Goal: Task Accomplishment & Management: Manage account settings

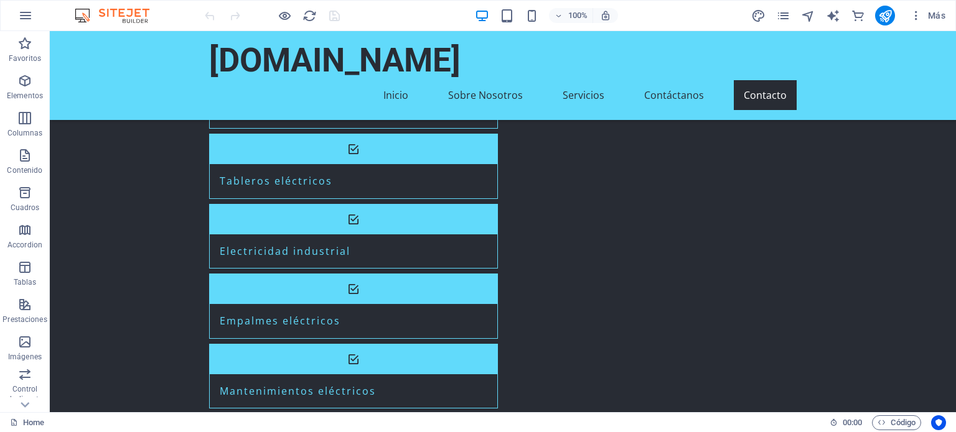
scroll to position [1455, 0]
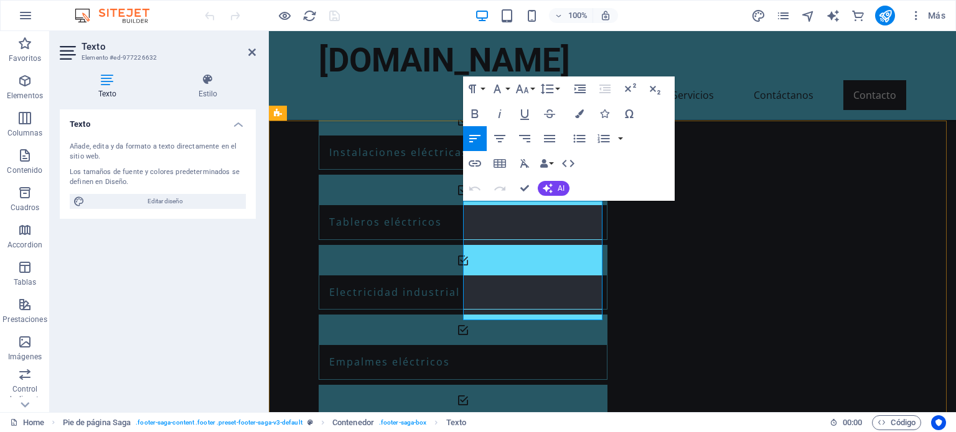
drag, startPoint x: 552, startPoint y: 237, endPoint x: 468, endPoint y: 208, distance: 89.3
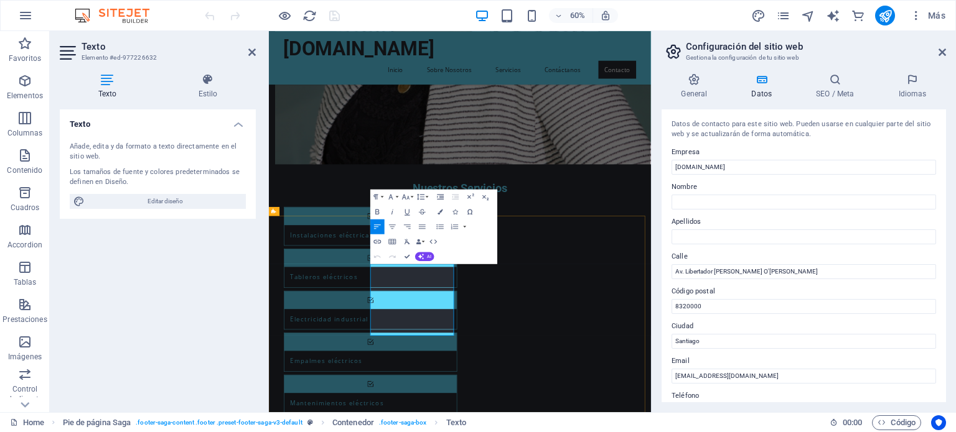
click at [798, 266] on input "Av. Libertador Bernardo O'Higgins" at bounding box center [803, 271] width 264 height 15
paste input "CAMINO AL VOLCAN SEGUNDA FAJA KILOMETRO 8.7 VILLARRICA"
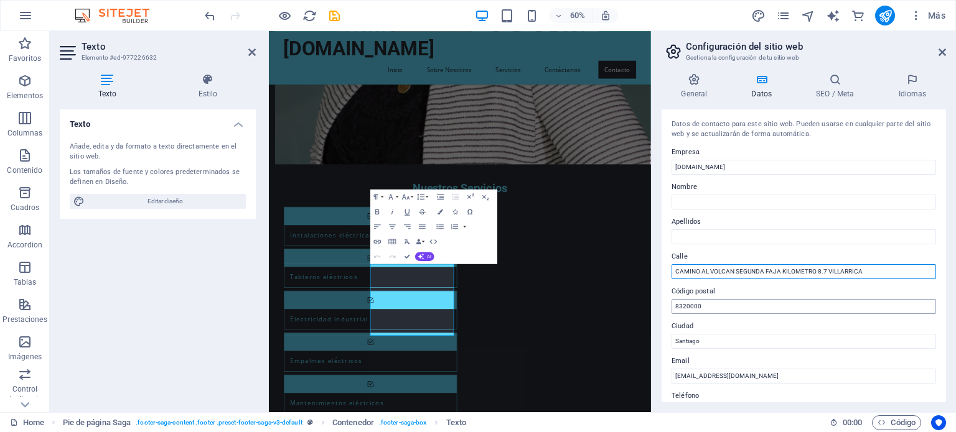
type input "CAMINO AL VOLCAN SEGUNDA FAJA KILOMETRO 8.7 VILLARRICA"
click at [766, 306] on input "8320000" at bounding box center [803, 306] width 264 height 15
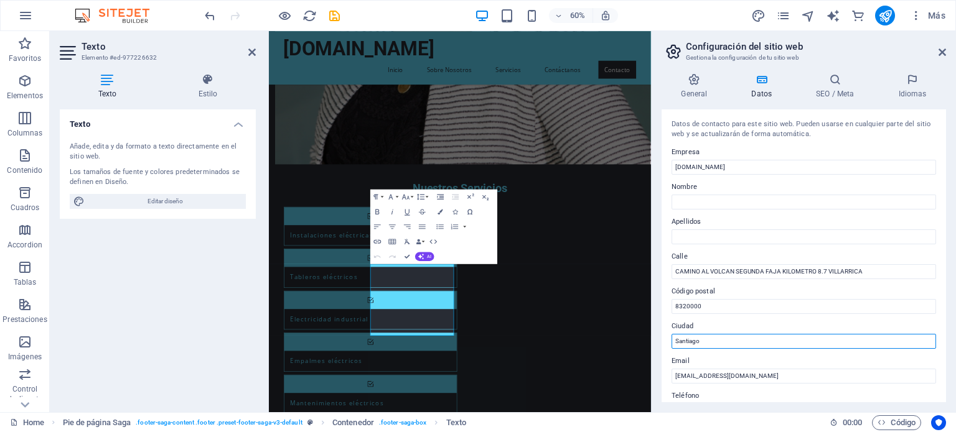
click at [756, 340] on input "Santiago" at bounding box center [803, 341] width 264 height 15
click at [763, 340] on input "Santiago" at bounding box center [803, 341] width 264 height 15
type input "Villarrica"
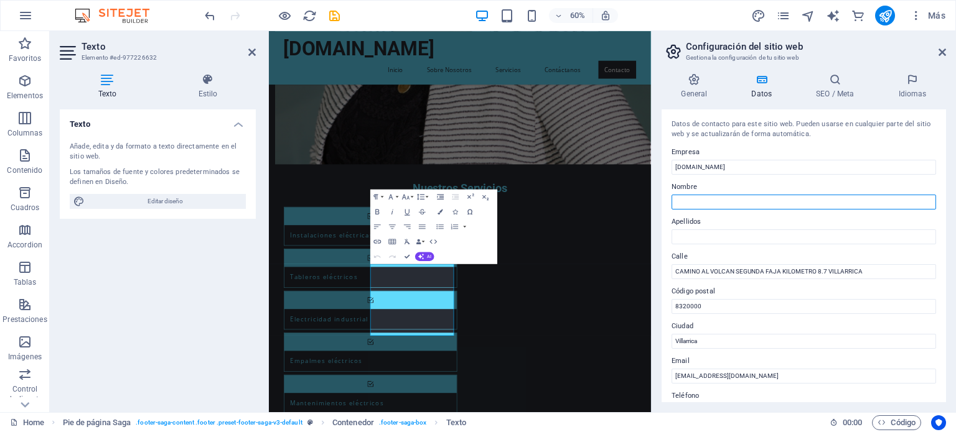
type input "pedro"
type input "lorca"
drag, startPoint x: 731, startPoint y: 211, endPoint x: 715, endPoint y: 201, distance: 19.0
click at [715, 201] on div "Datos de contacto para este sitio web. Pueden usarse en cualquier parte del sit…" at bounding box center [803, 255] width 284 height 293
click at [715, 201] on input "pedro" at bounding box center [803, 202] width 264 height 15
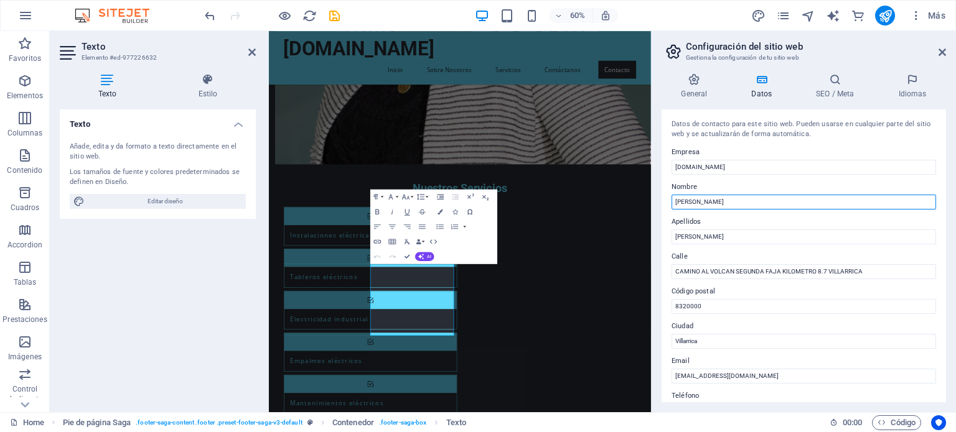
click at [715, 201] on input "pedro" at bounding box center [803, 202] width 264 height 15
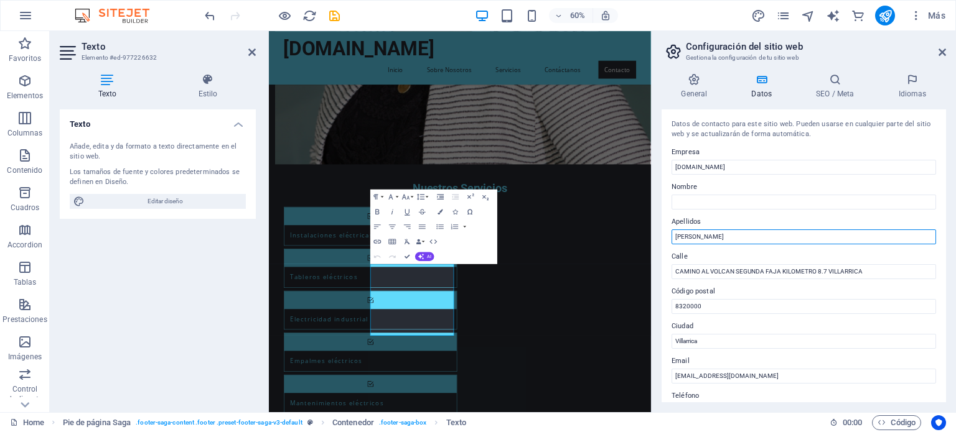
click at [711, 240] on input "lorca" at bounding box center [803, 237] width 264 height 15
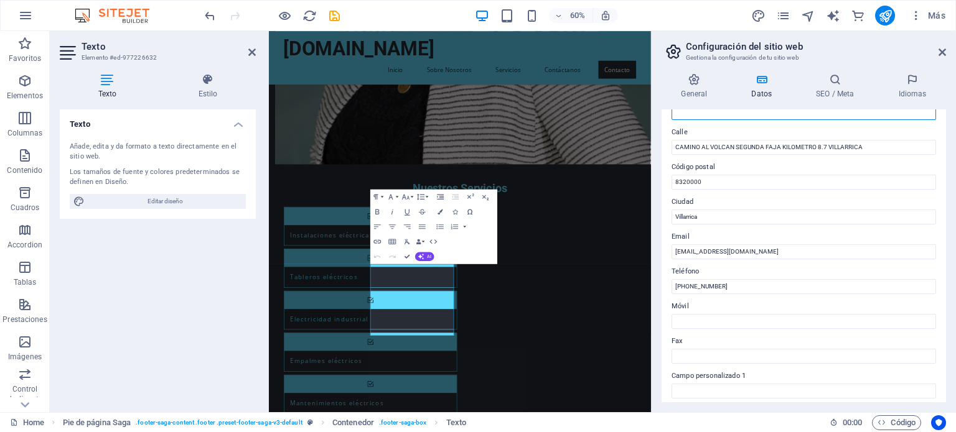
scroll to position [144, 0]
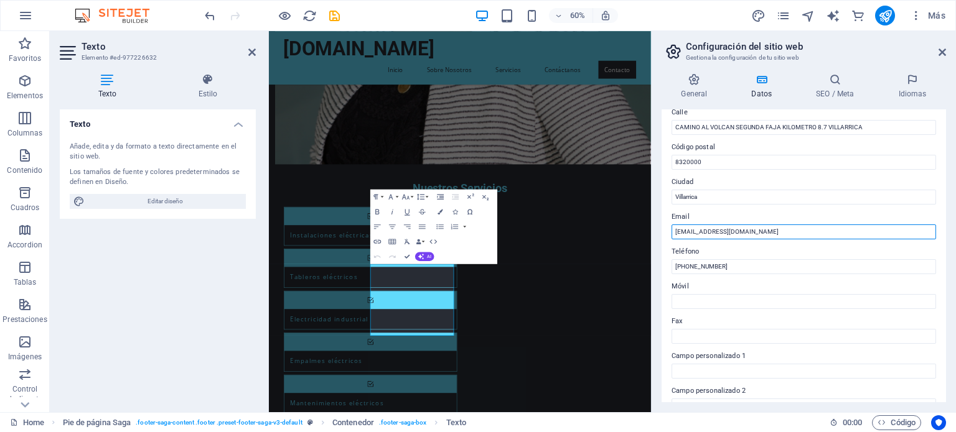
click at [749, 238] on input "contacto@cavil.cl" at bounding box center [803, 232] width 264 height 15
drag, startPoint x: 558, startPoint y: 529, endPoint x: 437, endPoint y: 532, distance: 120.7
copy p "armin.sandoval@cavil.cl -"
click at [760, 229] on input "contacto@cavil.cl -" at bounding box center [803, 232] width 264 height 15
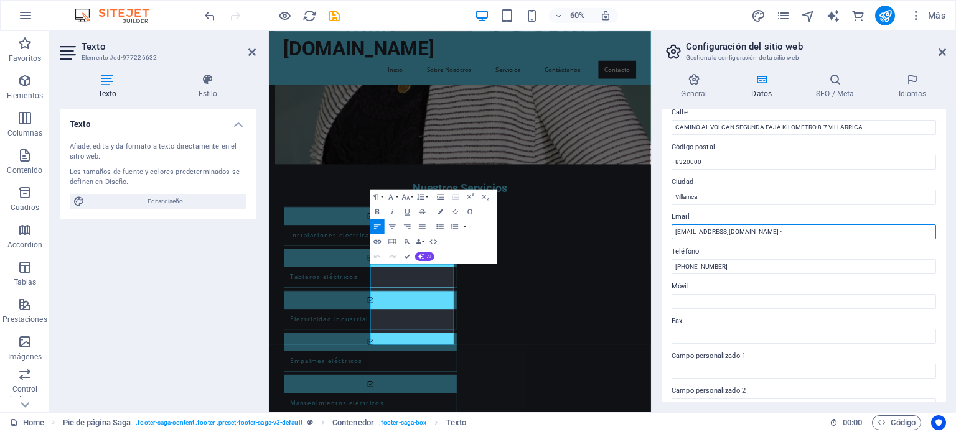
paste input "armin.sandoval@cavil.cl -"
click at [806, 232] on input "contacto@cavil.cl - armin.sandoval@cavil.cl - Mosorio" at bounding box center [803, 232] width 264 height 15
click at [834, 231] on input "contacto@cavil.cl - armin.sandoval@cavil.cl - M.osorio" at bounding box center [803, 232] width 264 height 15
type input "[EMAIL_ADDRESS][DOMAIN_NAME] - [PERSON_NAME][DOMAIN_NAME][EMAIL_ADDRESS][PERSON…"
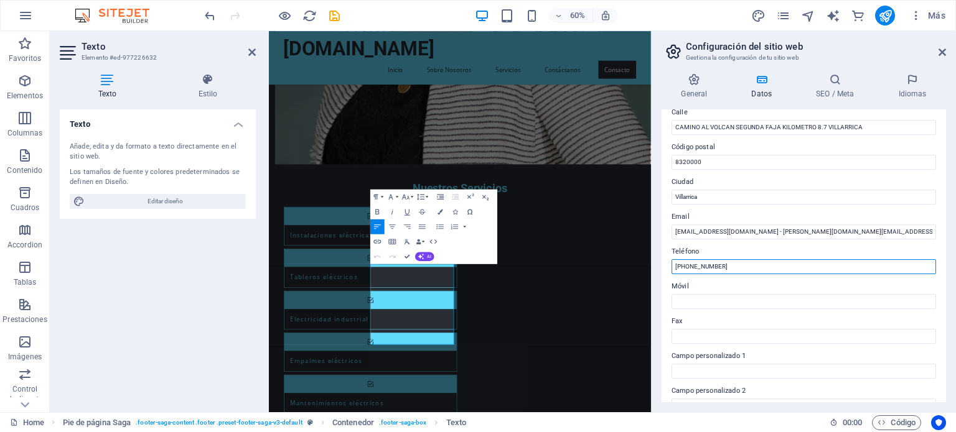
click at [751, 269] on input "+56 2 2345 6789" at bounding box center [803, 266] width 264 height 15
click at [698, 265] on input "+56 2 2345 6789" at bounding box center [803, 266] width 264 height 15
drag, startPoint x: 724, startPoint y: 265, endPoint x: 687, endPoint y: 266, distance: 37.3
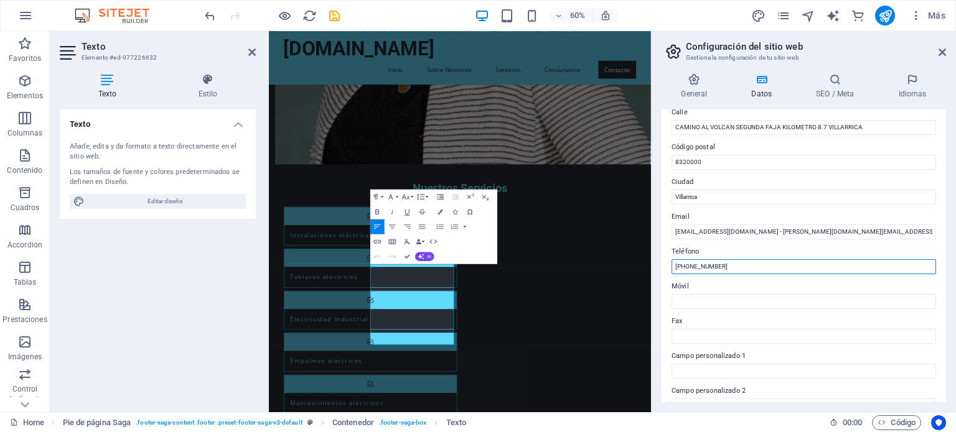
click at [687, 266] on input "+56 2 2345 6789" at bounding box center [803, 266] width 264 height 15
paste input "999263640"
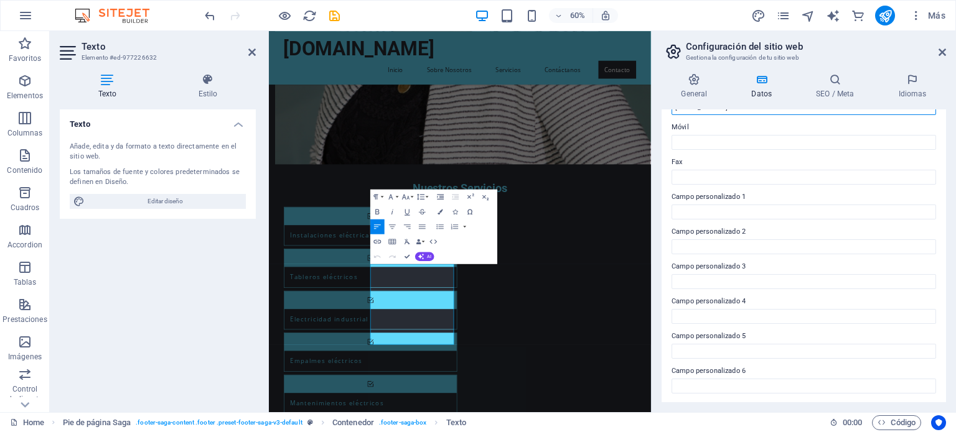
scroll to position [0, 0]
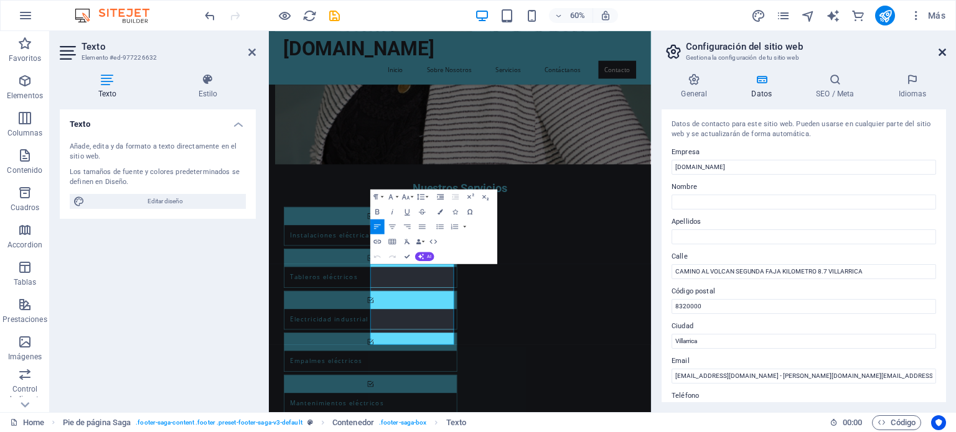
type input "[PHONE_NUMBER]"
click at [941, 47] on icon at bounding box center [941, 52] width 7 height 10
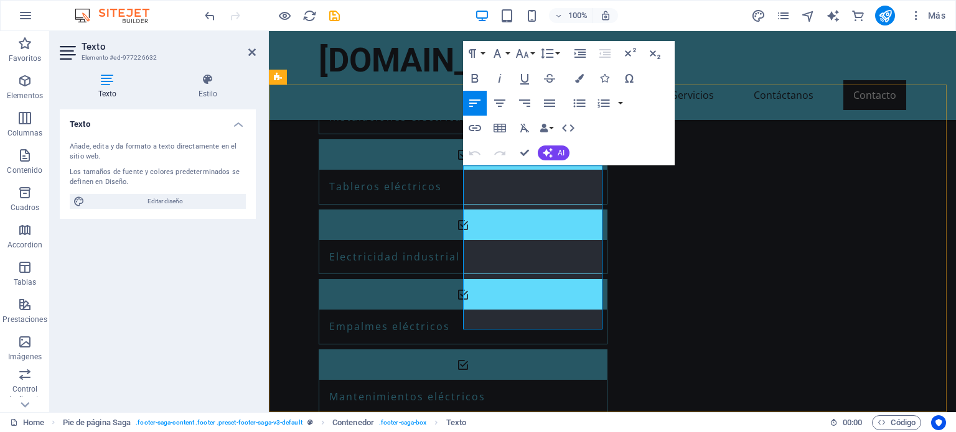
drag, startPoint x: 566, startPoint y: 323, endPoint x: 458, endPoint y: 305, distance: 109.0
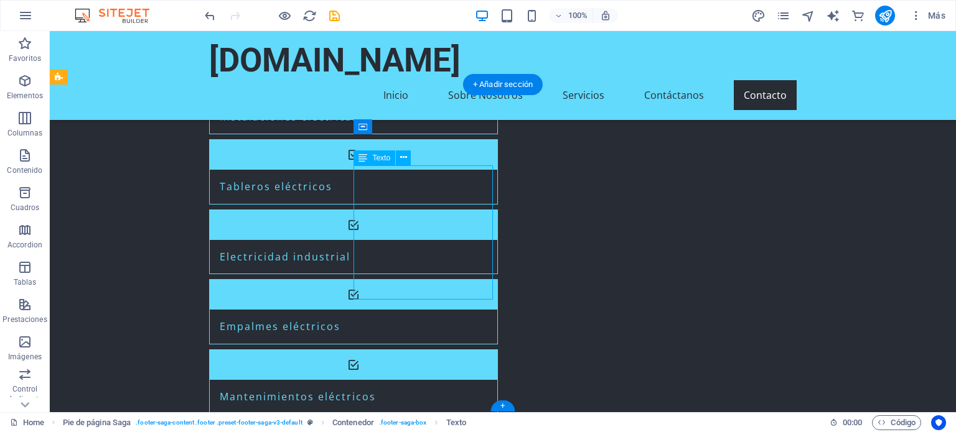
drag, startPoint x: 392, startPoint y: 251, endPoint x: 173, endPoint y: 251, distance: 219.0
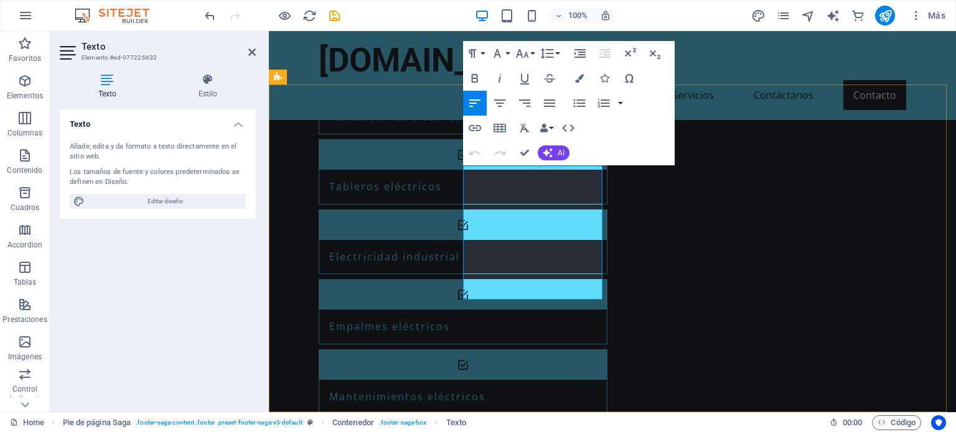
drag, startPoint x: 509, startPoint y: 248, endPoint x: 455, endPoint y: 248, distance: 53.5
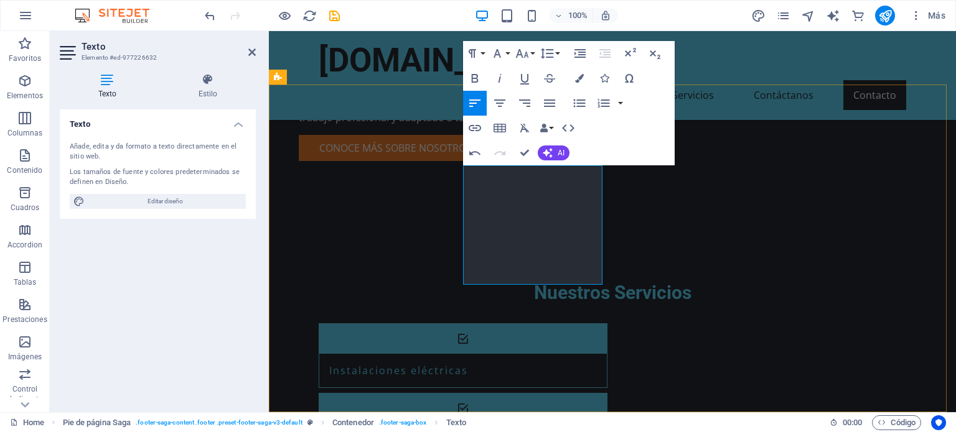
click at [478, 165] on div "Paragraph Format Normal Heading 1 Heading 2 Heading 3 Heading 4 Heading 5 Headi…" at bounding box center [569, 103] width 212 height 124
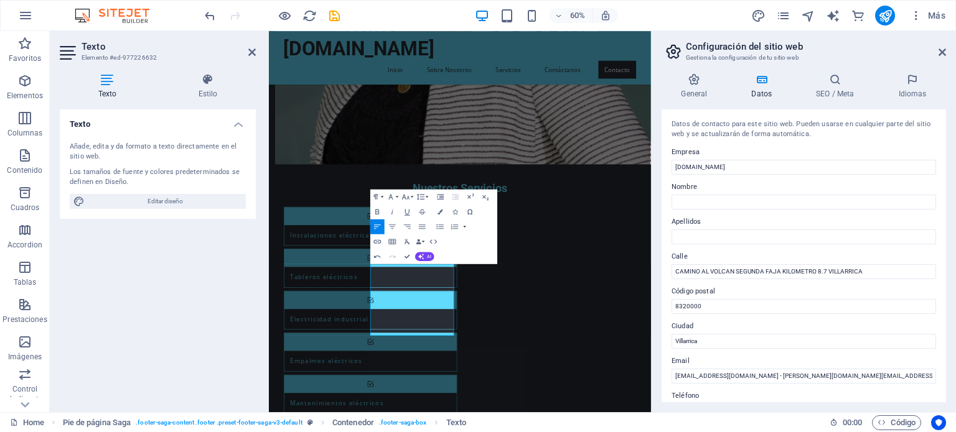
click at [478, 218] on div "Paragraph Format Normal Heading 1 Heading 2 Heading 3 Heading 4 Heading 5 Headi…" at bounding box center [433, 227] width 127 height 75
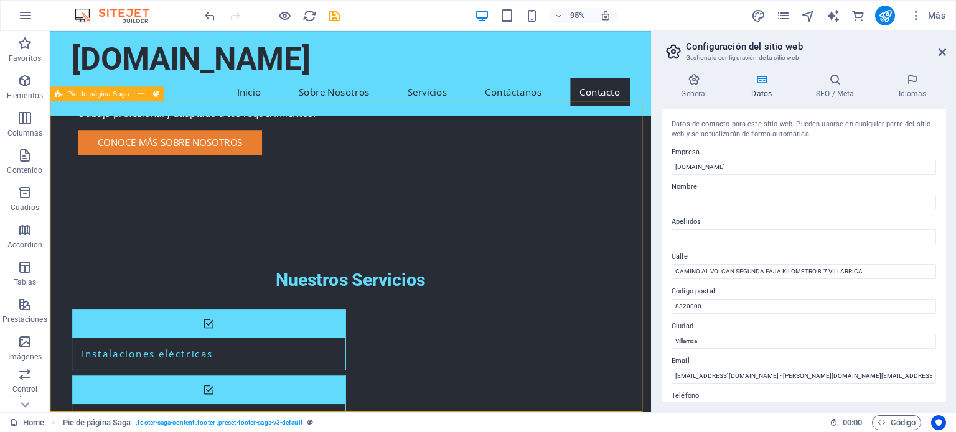
scroll to position [1471, 0]
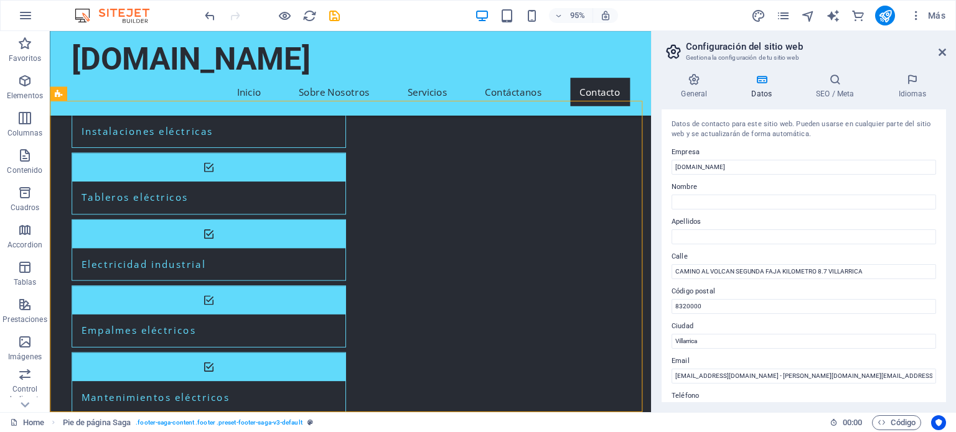
click at [941, 46] on h2 "Configuración del sitio web" at bounding box center [816, 46] width 260 height 11
click at [941, 52] on icon at bounding box center [941, 52] width 7 height 10
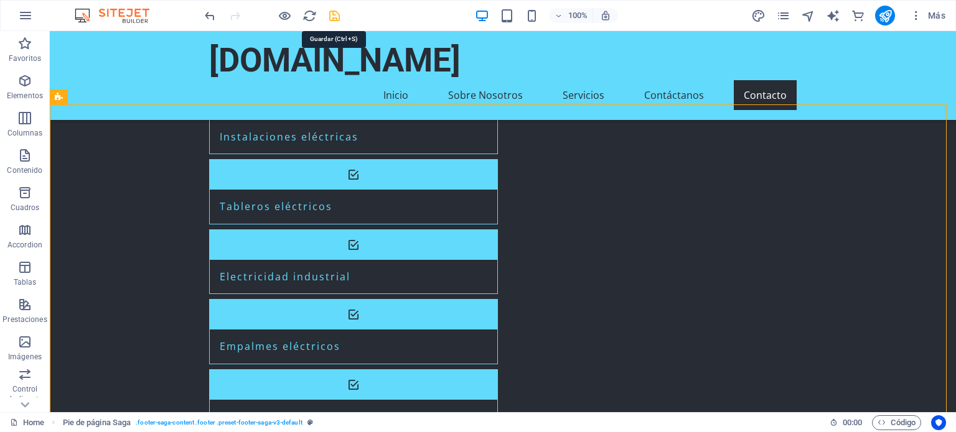
click at [338, 12] on icon "save" at bounding box center [334, 16] width 14 height 14
checkbox input "false"
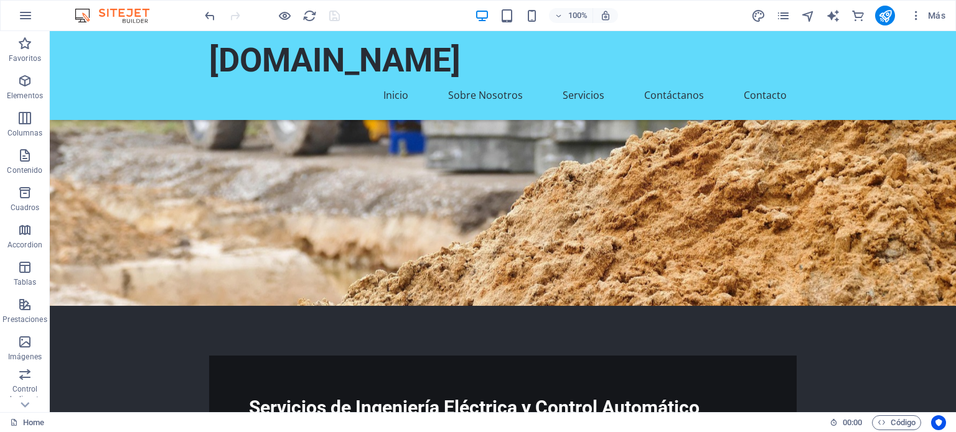
scroll to position [0, 0]
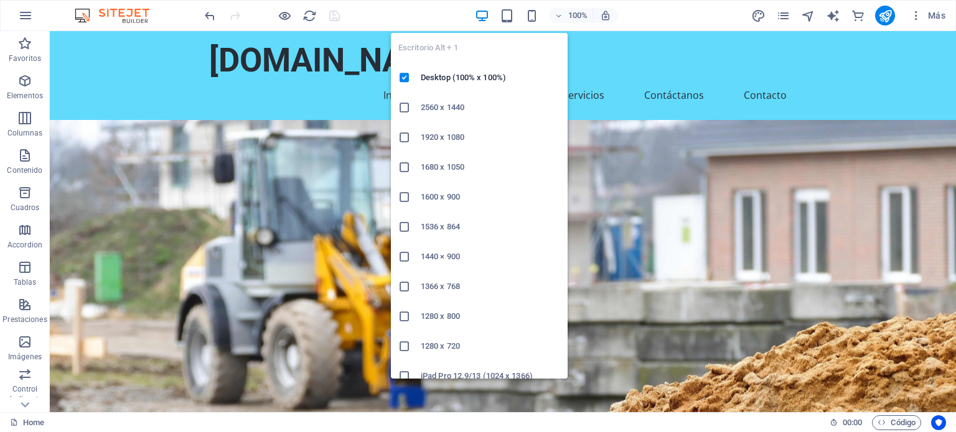
click at [481, 17] on icon "button" at bounding box center [482, 16] width 14 height 14
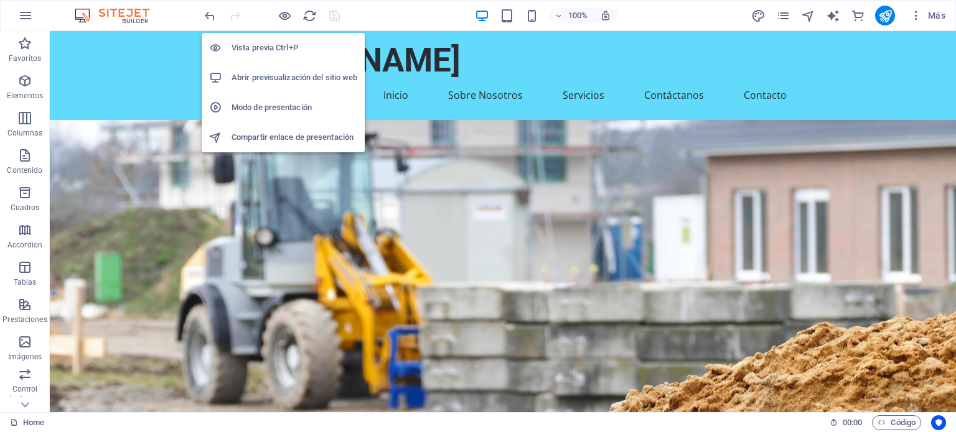
click at [289, 78] on h6 "Abrir previsualización del sitio web" at bounding box center [294, 77] width 126 height 15
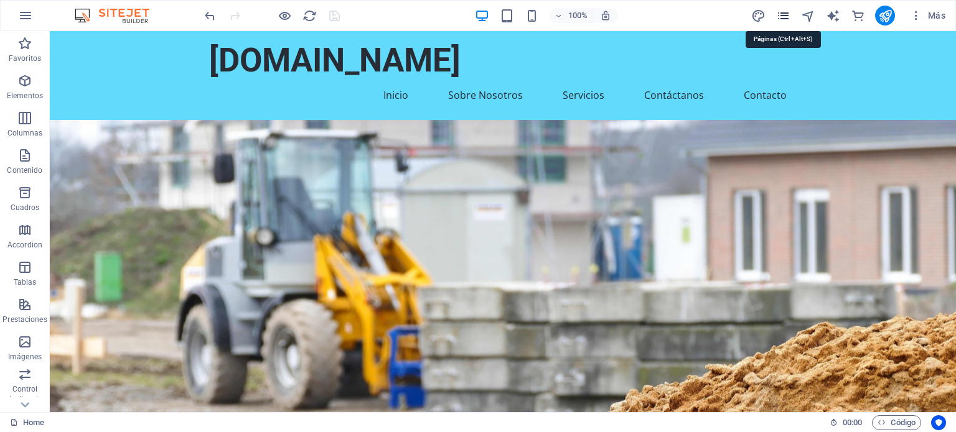
click at [788, 12] on icon "pages" at bounding box center [783, 16] width 14 height 14
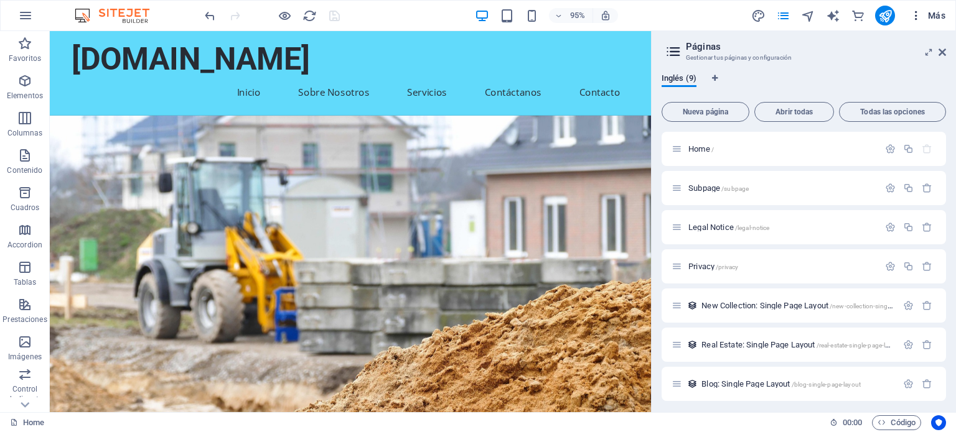
click at [922, 18] on icon "button" at bounding box center [916, 15] width 12 height 12
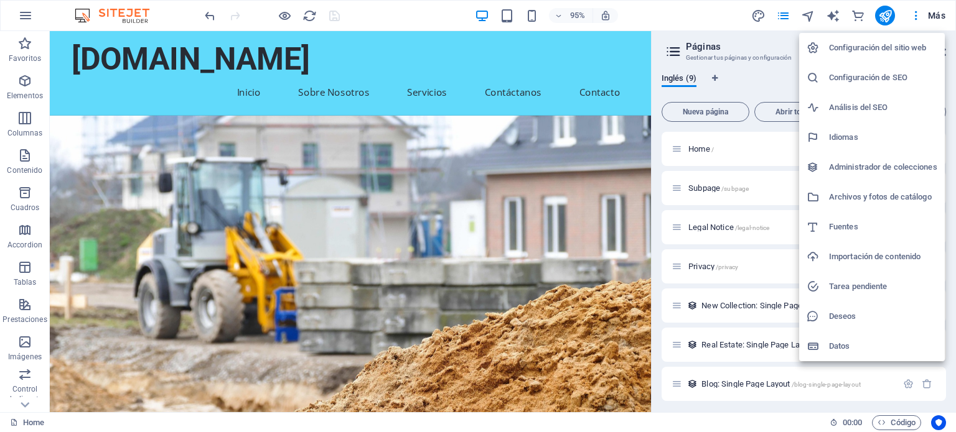
click at [883, 50] on h6 "Configuración del sitio web" at bounding box center [883, 47] width 108 height 15
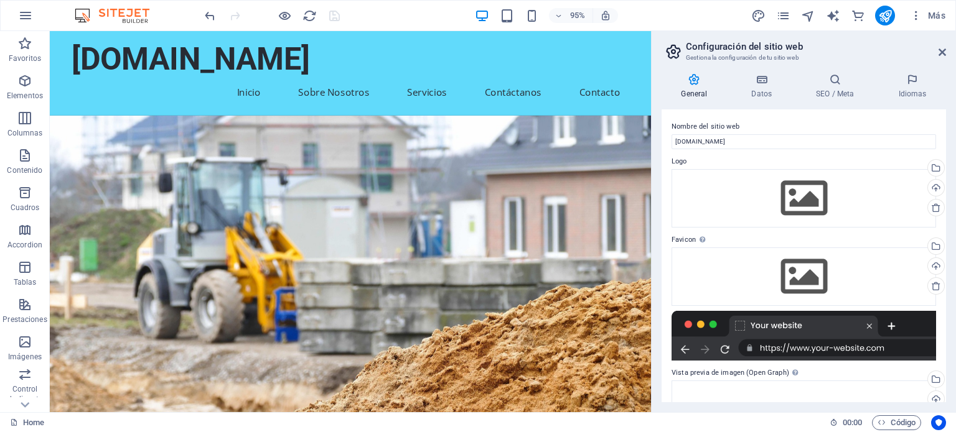
drag, startPoint x: 945, startPoint y: 152, endPoint x: 944, endPoint y: 212, distance: 59.7
click at [944, 212] on div "Nombre del sitio web cavil.cl Logo Arrastra archivos aquí, haz clic para escoge…" at bounding box center [803, 255] width 284 height 293
click at [736, 131] on label "Nombre del sitio web" at bounding box center [803, 126] width 264 height 15
click at [736, 134] on input "[DOMAIN_NAME]" at bounding box center [803, 141] width 264 height 15
click at [736, 136] on input "[DOMAIN_NAME]" at bounding box center [803, 141] width 264 height 15
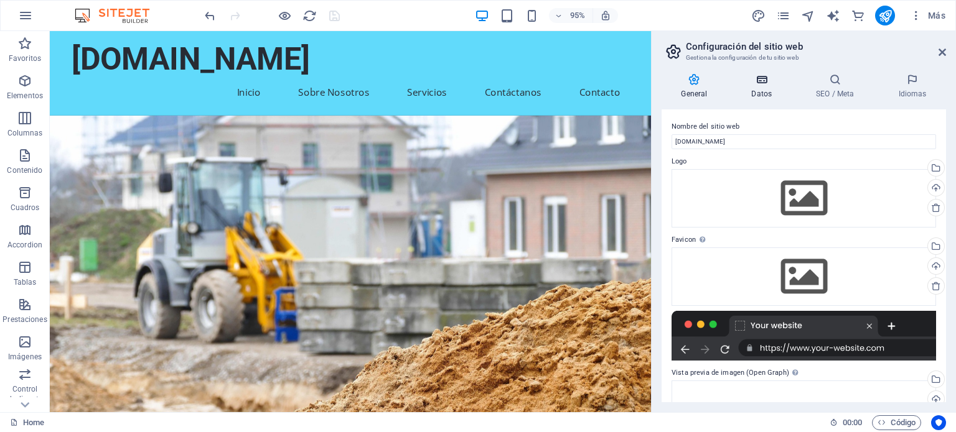
click at [763, 82] on icon at bounding box center [762, 79] width 60 height 12
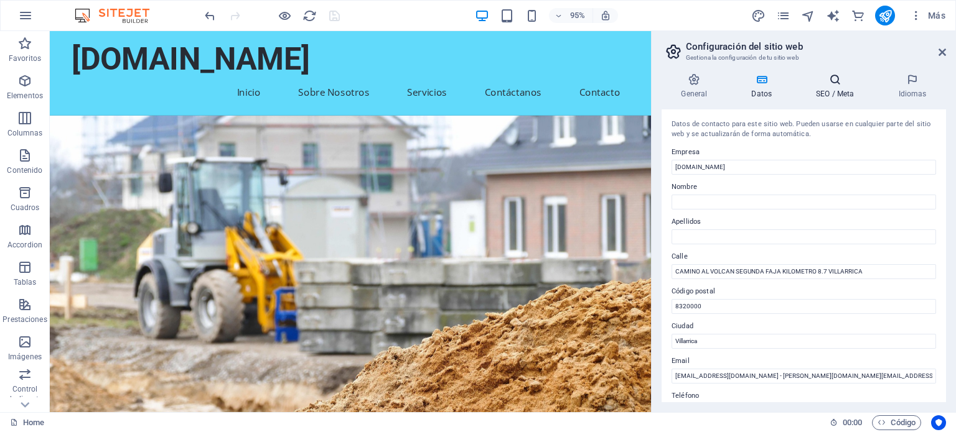
click at [816, 83] on icon at bounding box center [834, 79] width 77 height 12
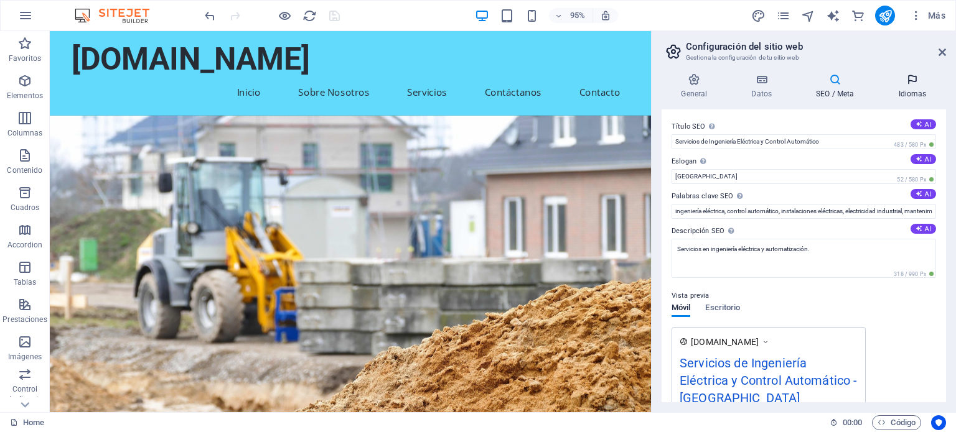
click at [922, 80] on icon at bounding box center [911, 79] width 67 height 12
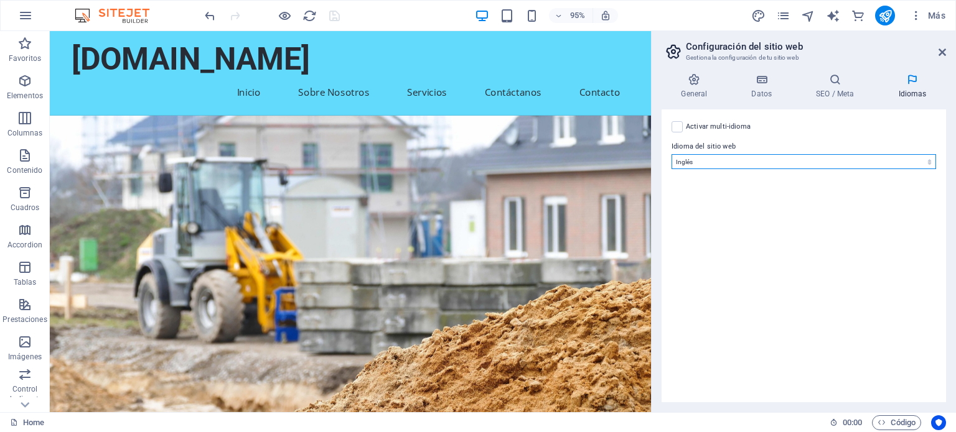
click at [758, 156] on select "Abkhazian Afar Afrikaans Akan Albanés Alemán Amharic Árabe Aragonese Armenian A…" at bounding box center [803, 161] width 264 height 15
select select "44"
click at [671, 154] on select "Abkhazian Afar Afrikaans Akan Albanés Alemán Amharic Árabe Aragonese Armenian A…" at bounding box center [803, 161] width 264 height 15
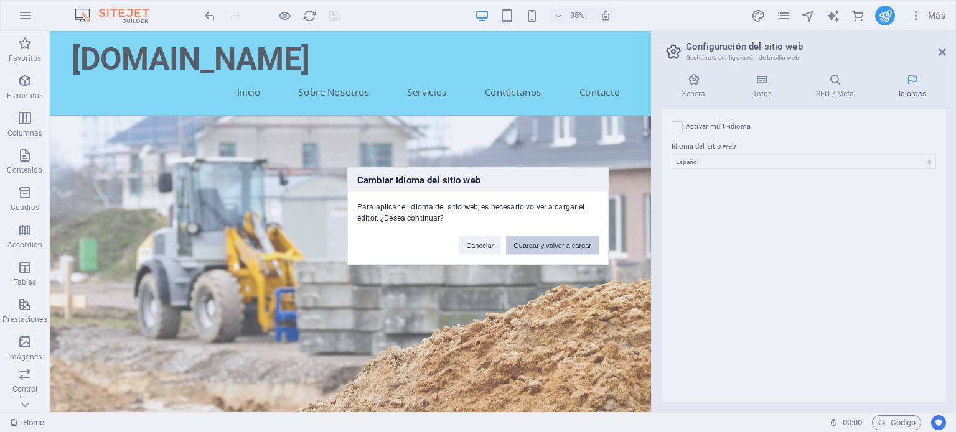
click at [572, 245] on button "Guardar y volver a cargar" at bounding box center [552, 245] width 93 height 19
checkbox input "false"
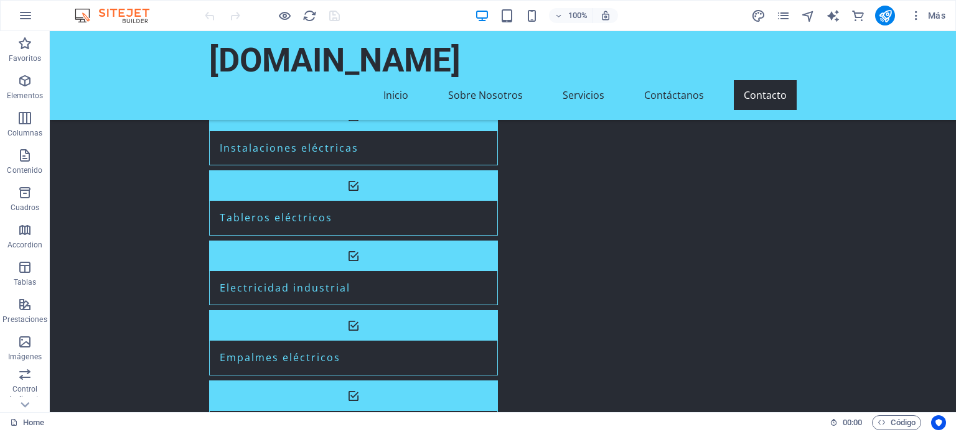
scroll to position [1426, 0]
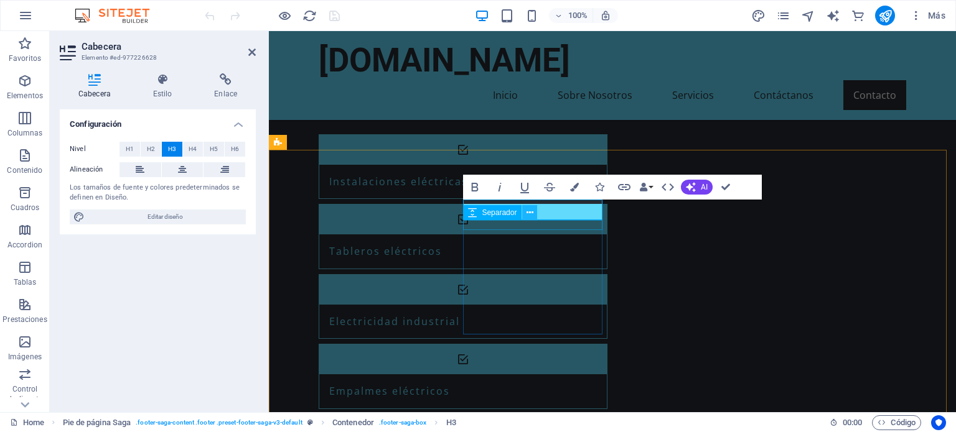
click at [536, 211] on button at bounding box center [529, 212] width 15 height 15
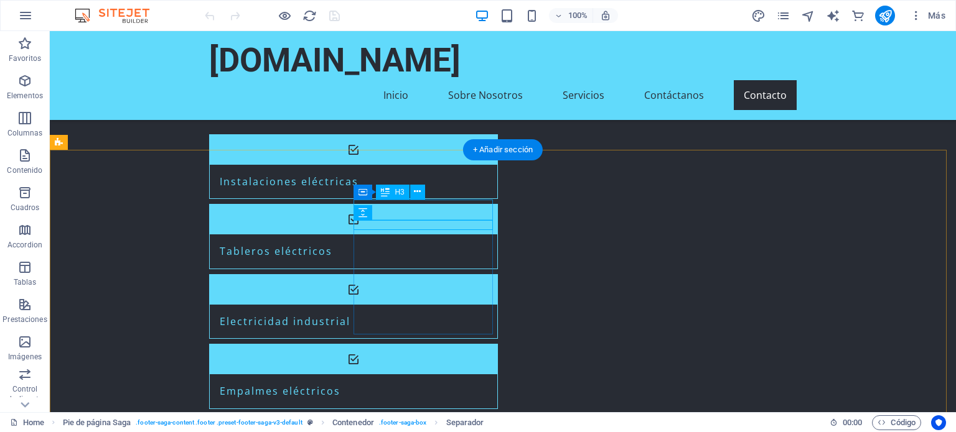
drag, startPoint x: 485, startPoint y: 246, endPoint x: 436, endPoint y: 214, distance: 58.5
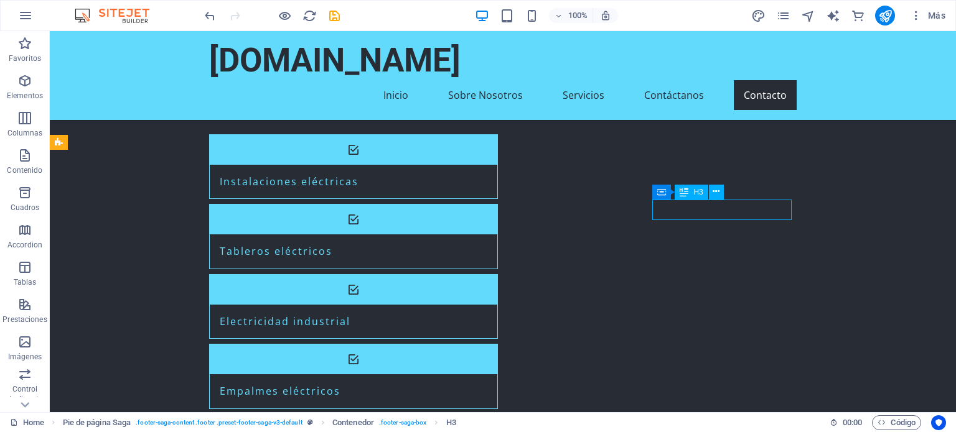
click at [340, 17] on icon "save" at bounding box center [334, 16] width 14 height 14
checkbox input "false"
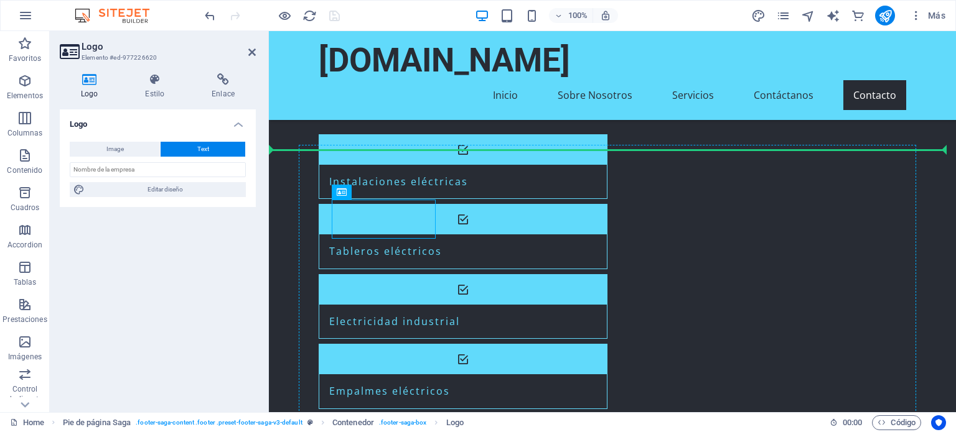
drag, startPoint x: 350, startPoint y: 217, endPoint x: 327, endPoint y: 220, distance: 22.5
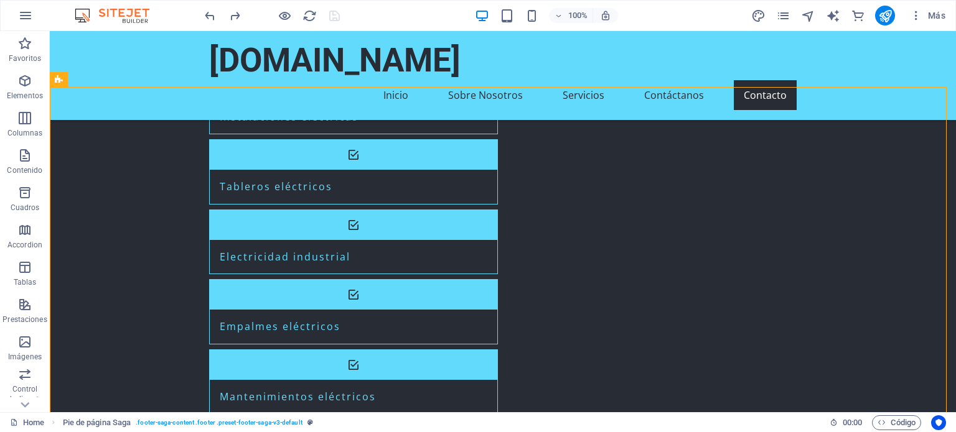
scroll to position [1488, 0]
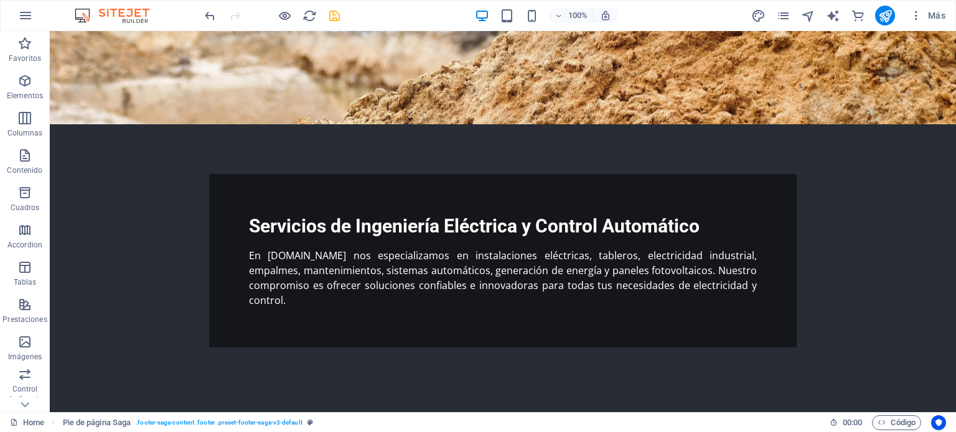
scroll to position [0, 0]
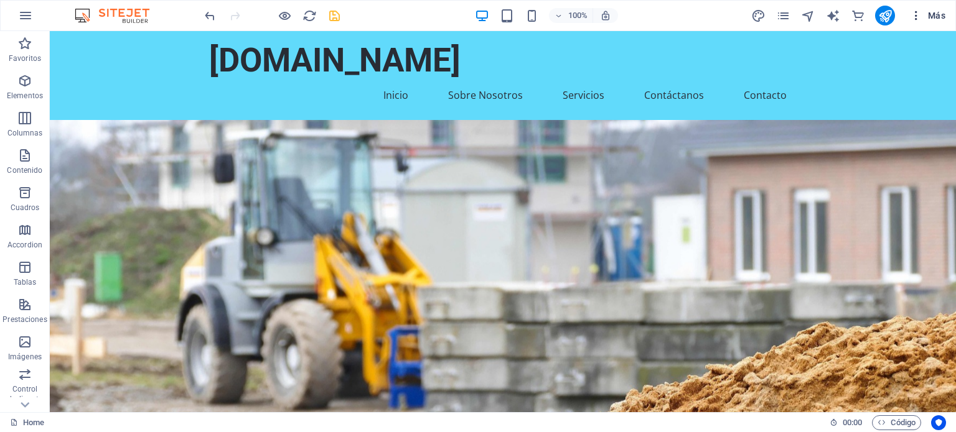
click at [916, 17] on icon "button" at bounding box center [916, 15] width 12 height 12
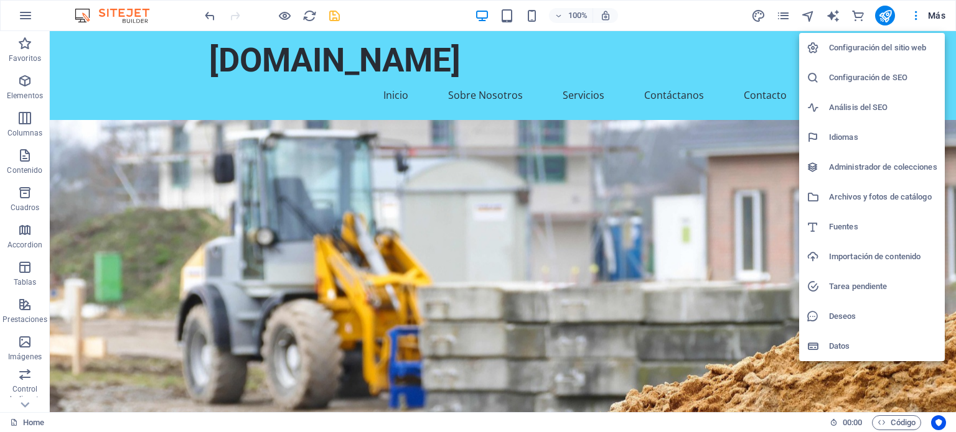
click at [922, 16] on div at bounding box center [478, 216] width 956 height 432
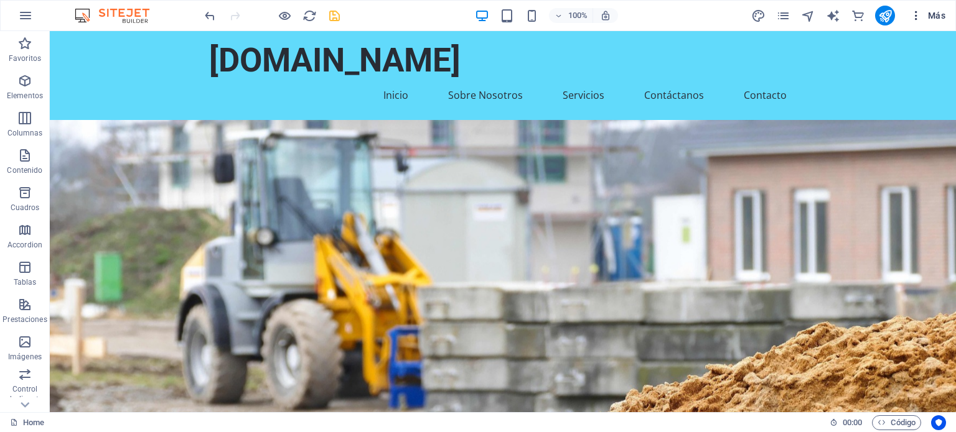
click at [918, 16] on icon "button" at bounding box center [916, 15] width 12 height 12
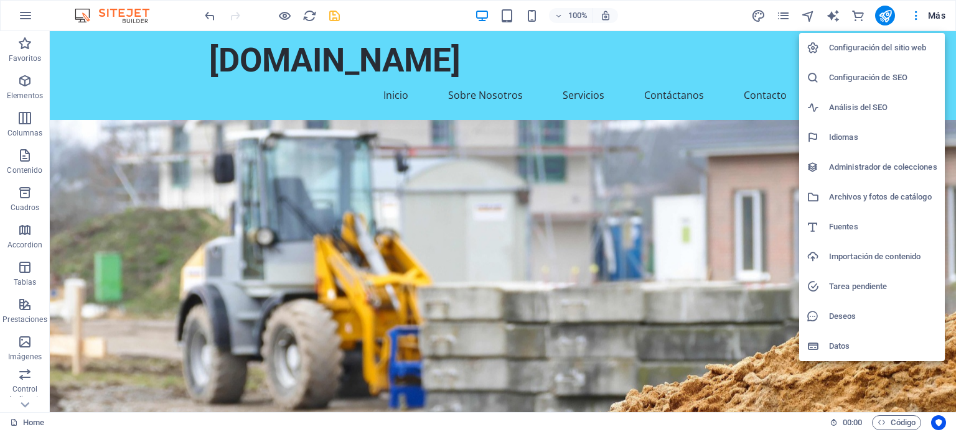
click at [900, 263] on h6 "Importación de contenido" at bounding box center [883, 256] width 108 height 15
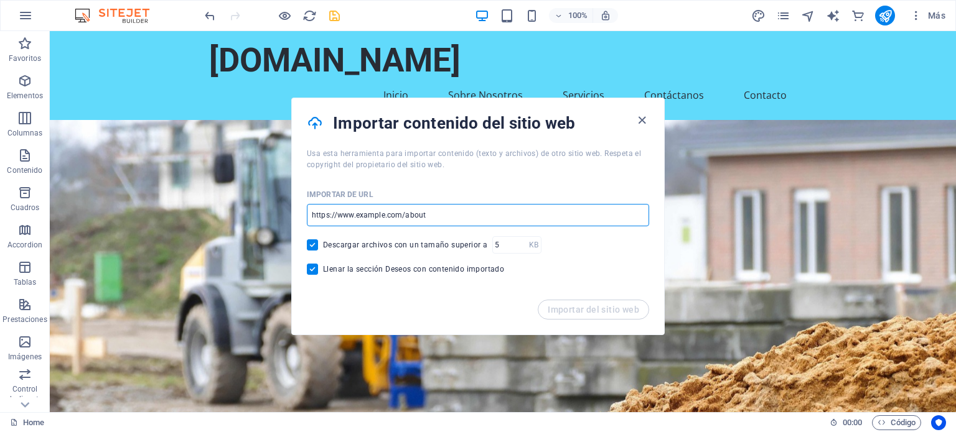
click at [459, 225] on input "url" at bounding box center [478, 215] width 342 height 22
click at [458, 223] on input "url" at bounding box center [478, 215] width 342 height 22
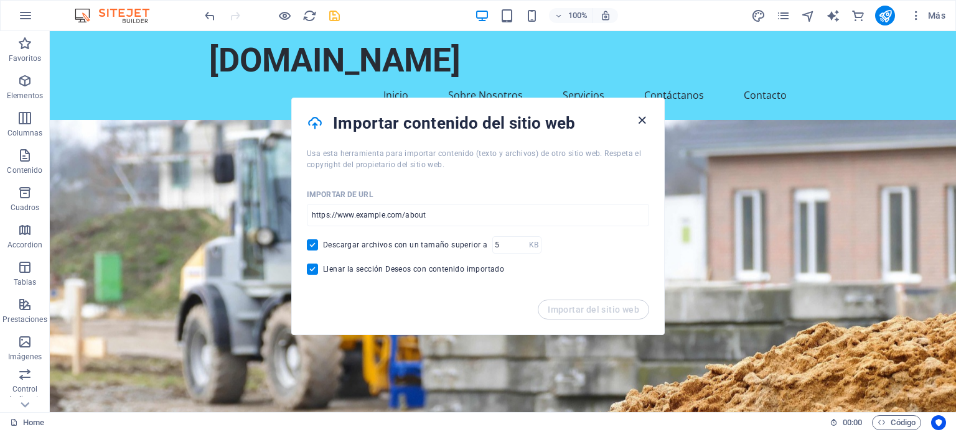
click at [646, 124] on icon "button" at bounding box center [642, 120] width 14 height 14
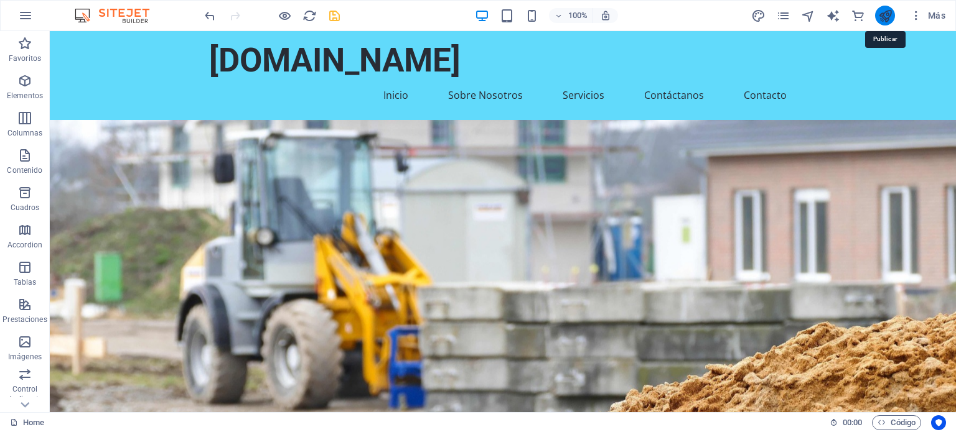
click at [879, 17] on icon "publish" at bounding box center [885, 16] width 14 height 14
checkbox input "false"
